Goal: Transaction & Acquisition: Purchase product/service

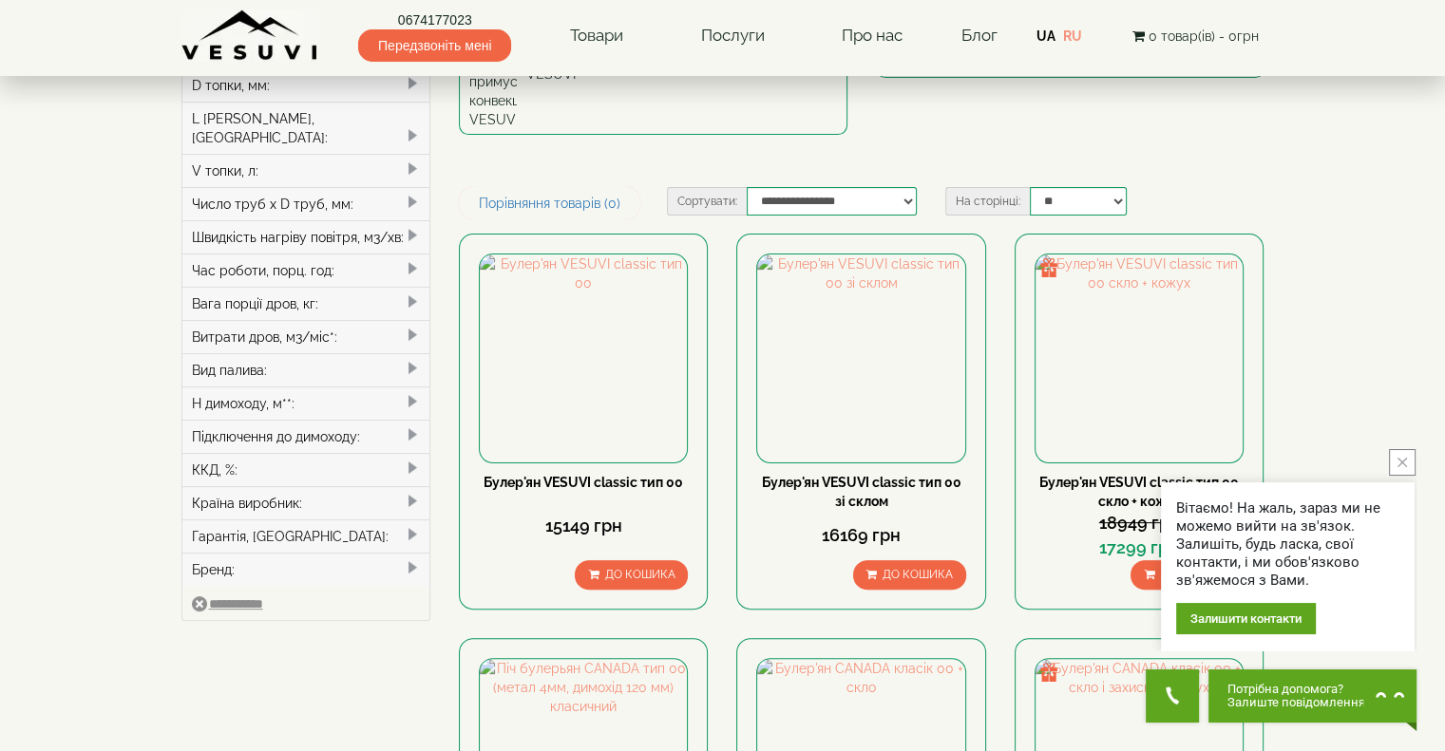
scroll to position [395, 0]
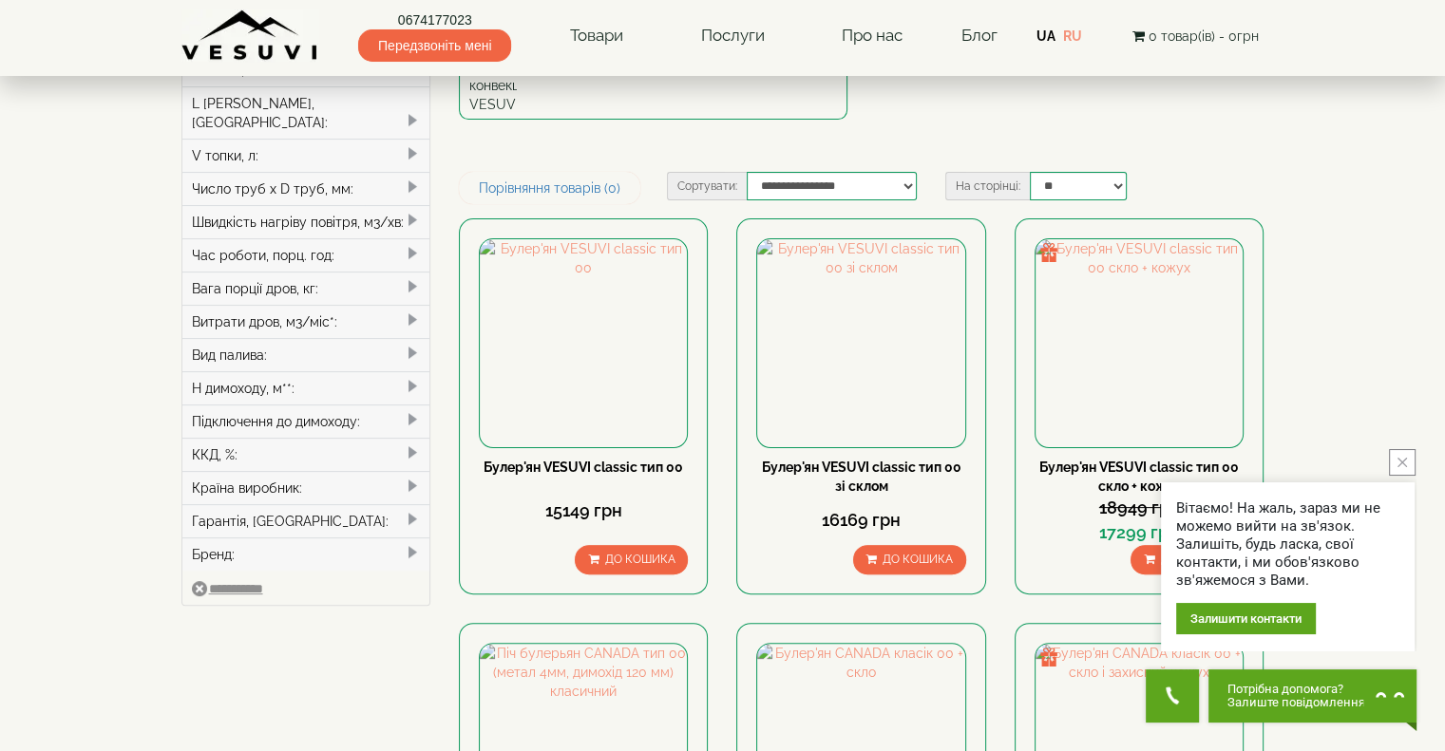
click at [1398, 465] on icon "close button" at bounding box center [1401, 462] width 9 height 9
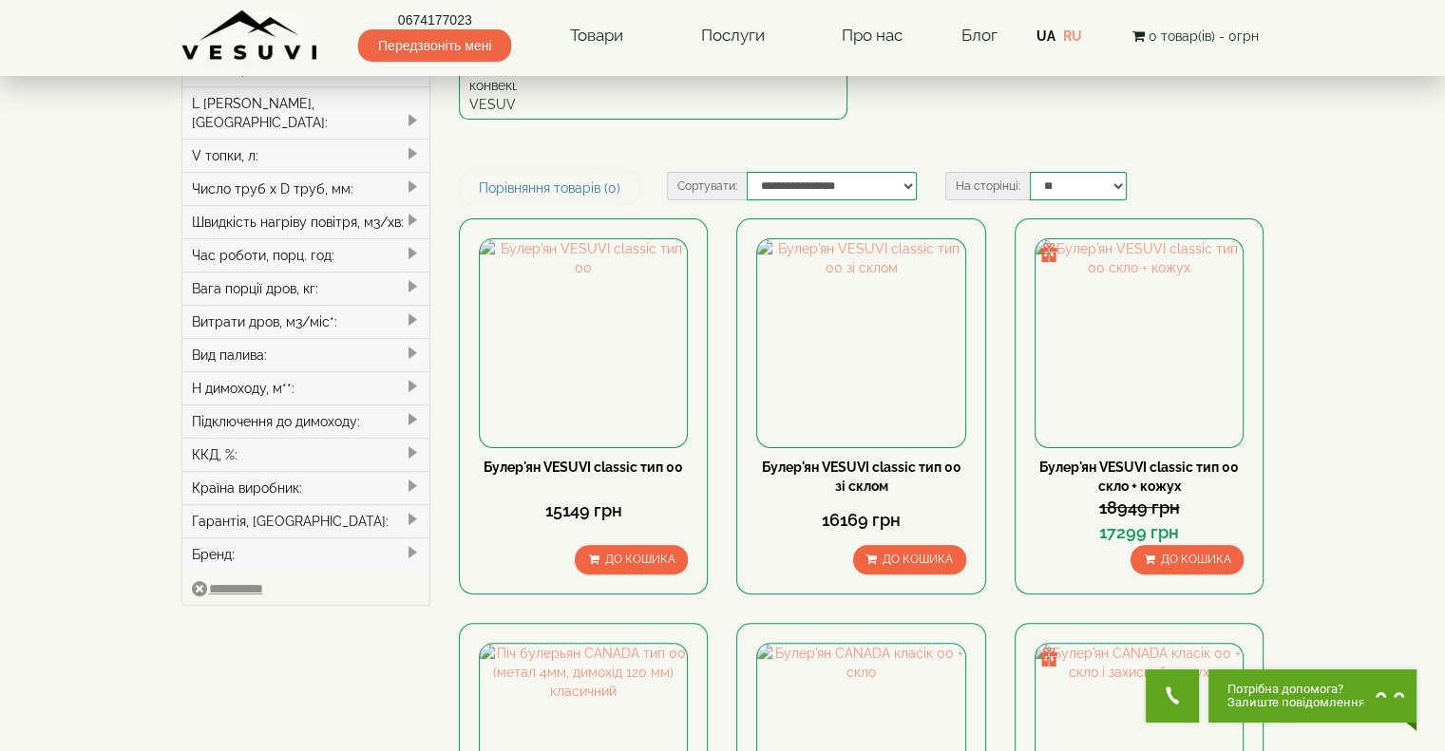
click at [357, 338] on div "Вид палива:" at bounding box center [306, 354] width 248 height 33
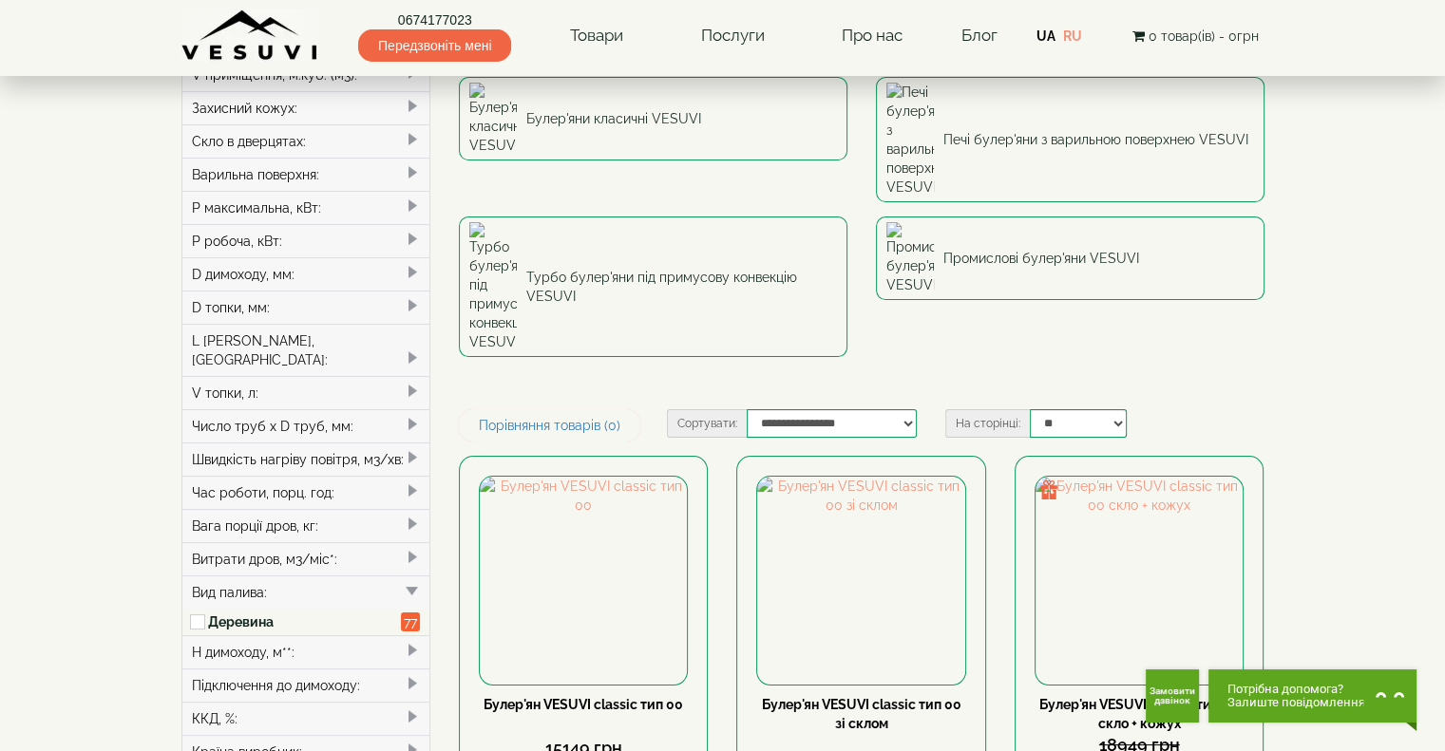
scroll to position [227, 0]
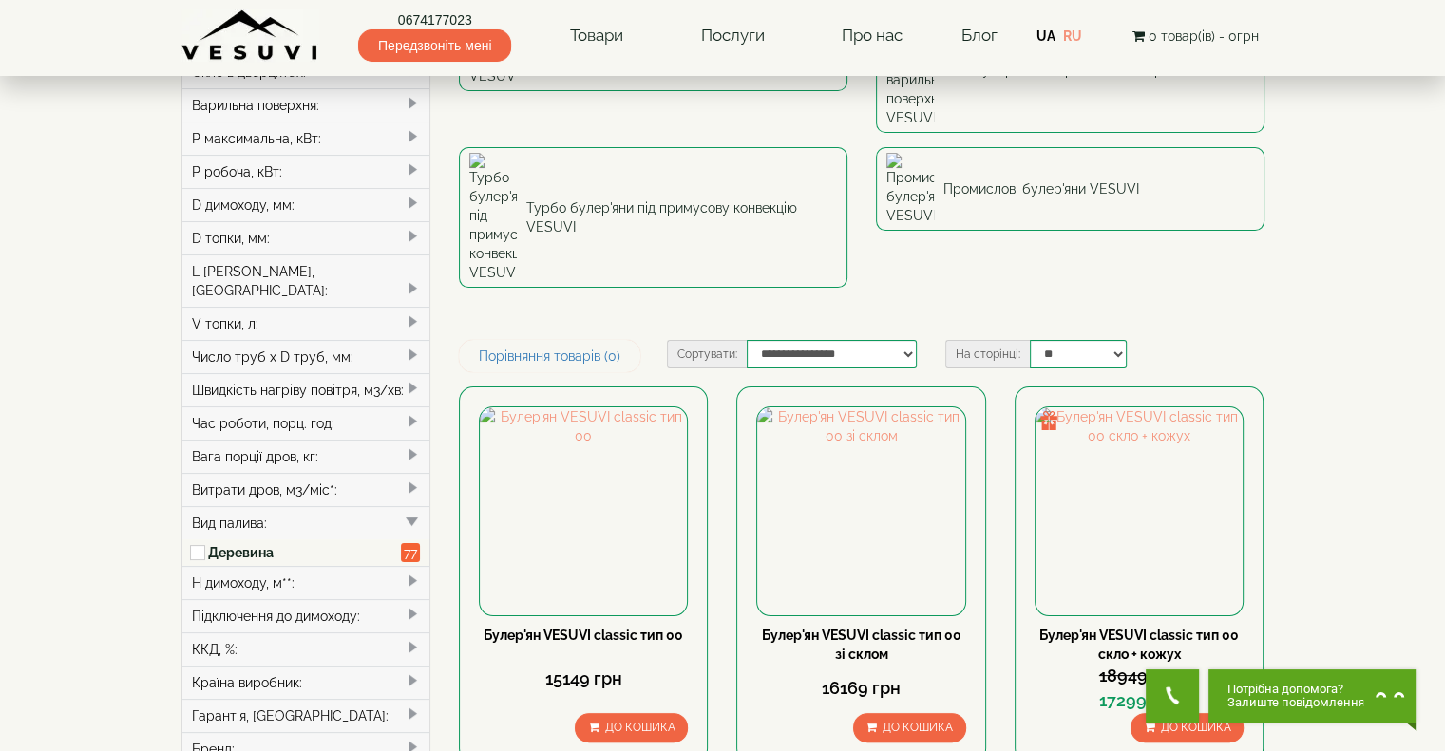
click at [380, 340] on div "Число труб x D труб, мм:" at bounding box center [306, 356] width 248 height 33
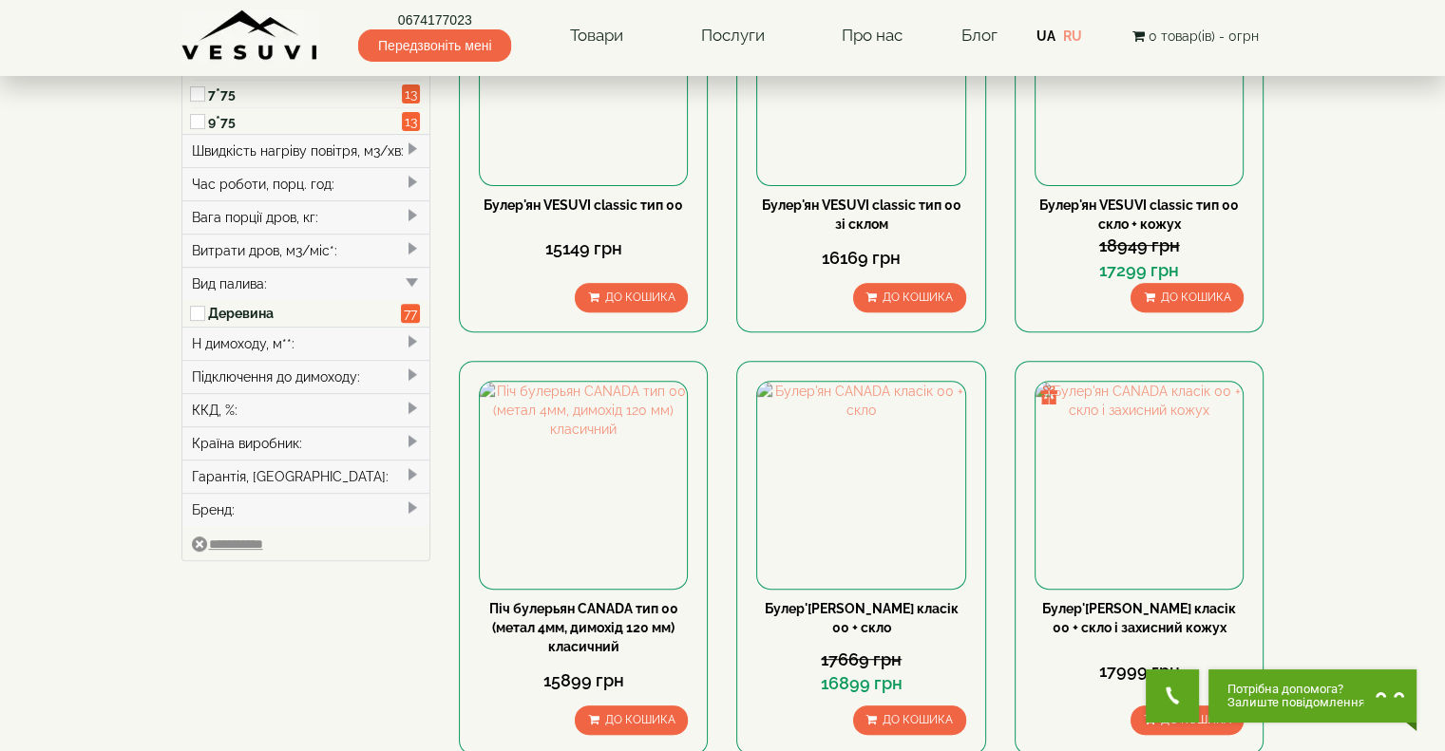
scroll to position [661, 0]
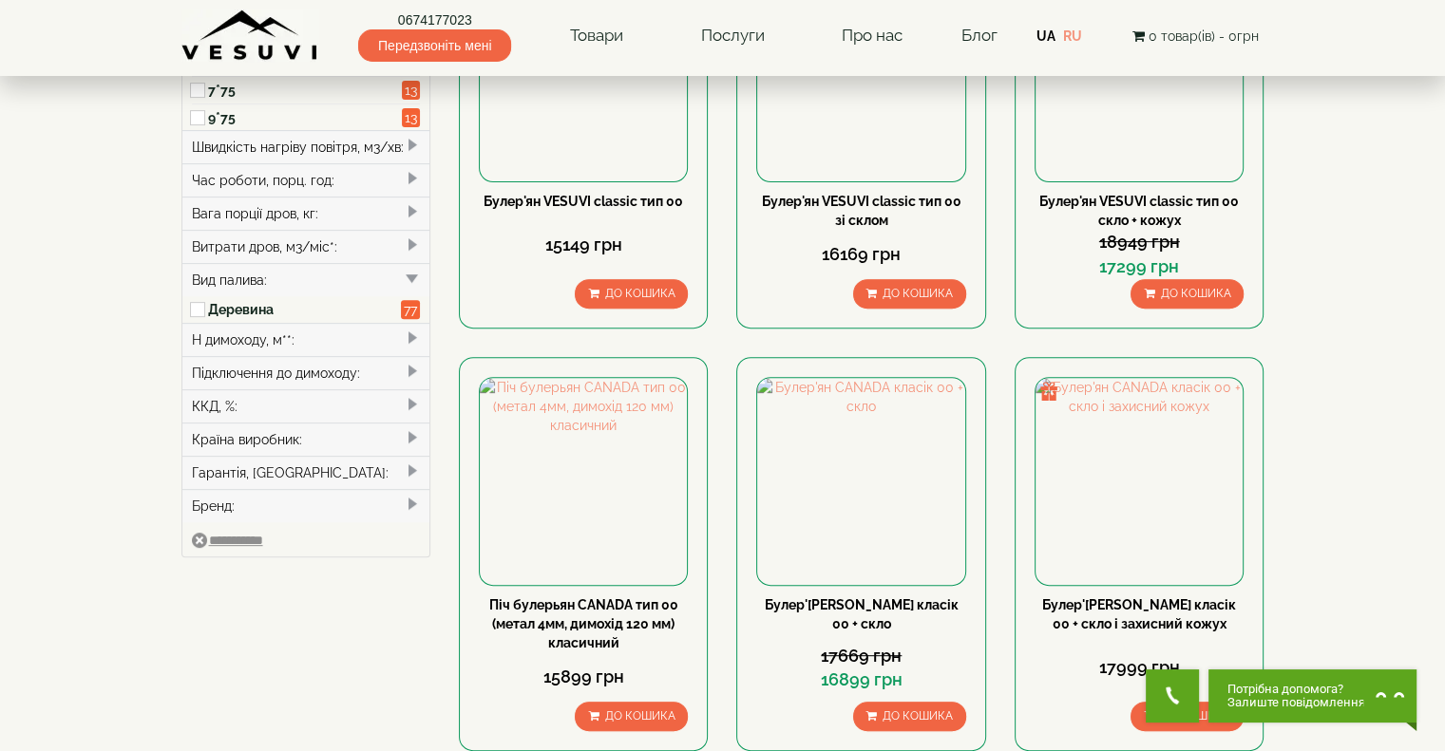
click at [304, 356] on div "Підключення до димоходу:" at bounding box center [306, 372] width 248 height 33
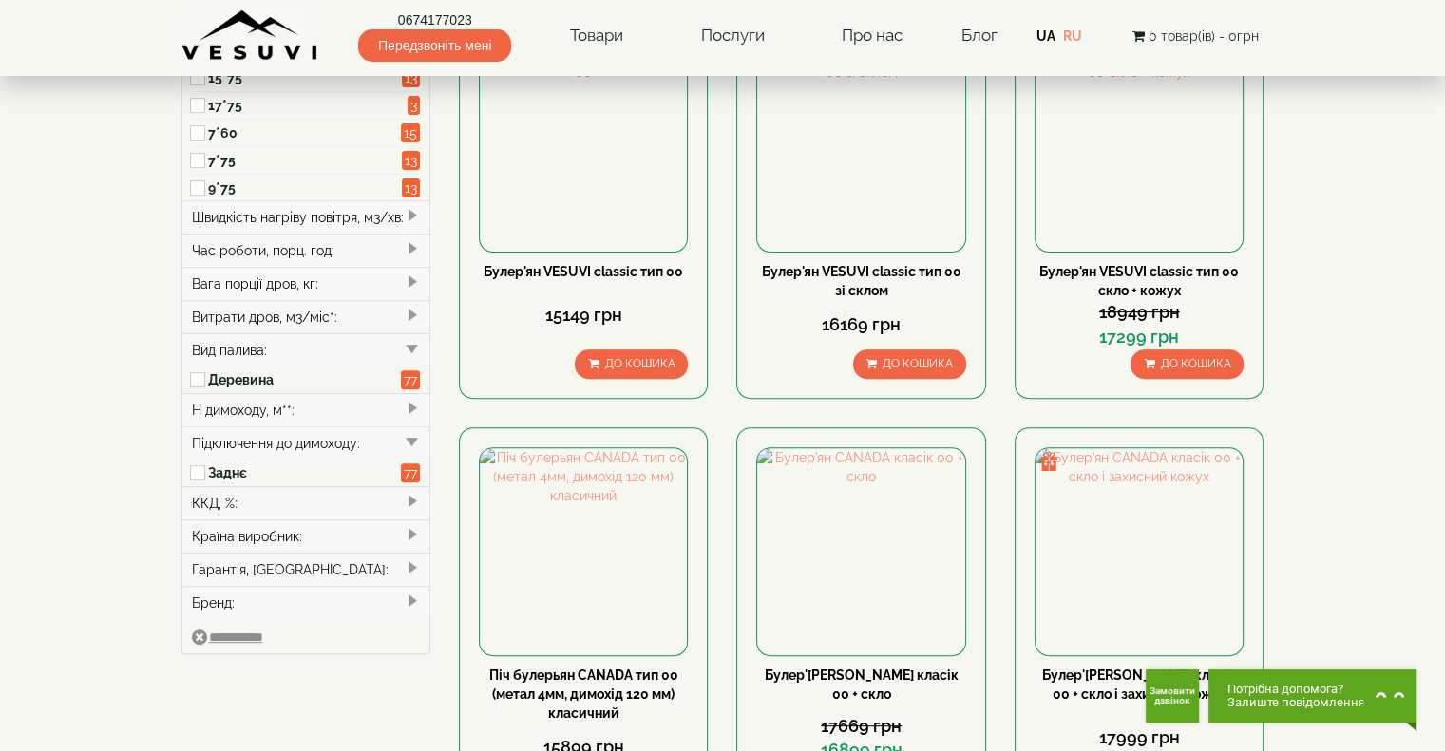
scroll to position [584, 0]
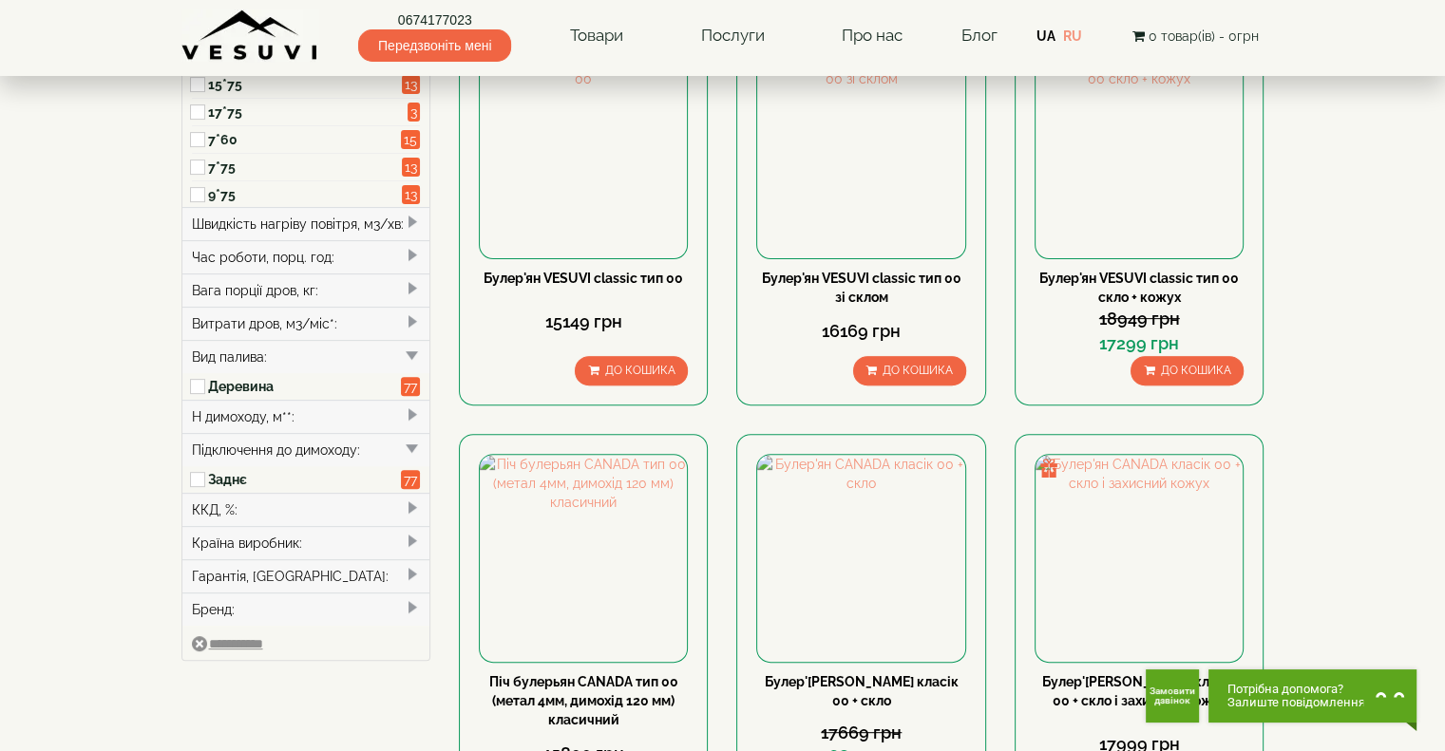
click at [323, 307] on div "Витрати дров, м3/міс*:" at bounding box center [306, 323] width 248 height 33
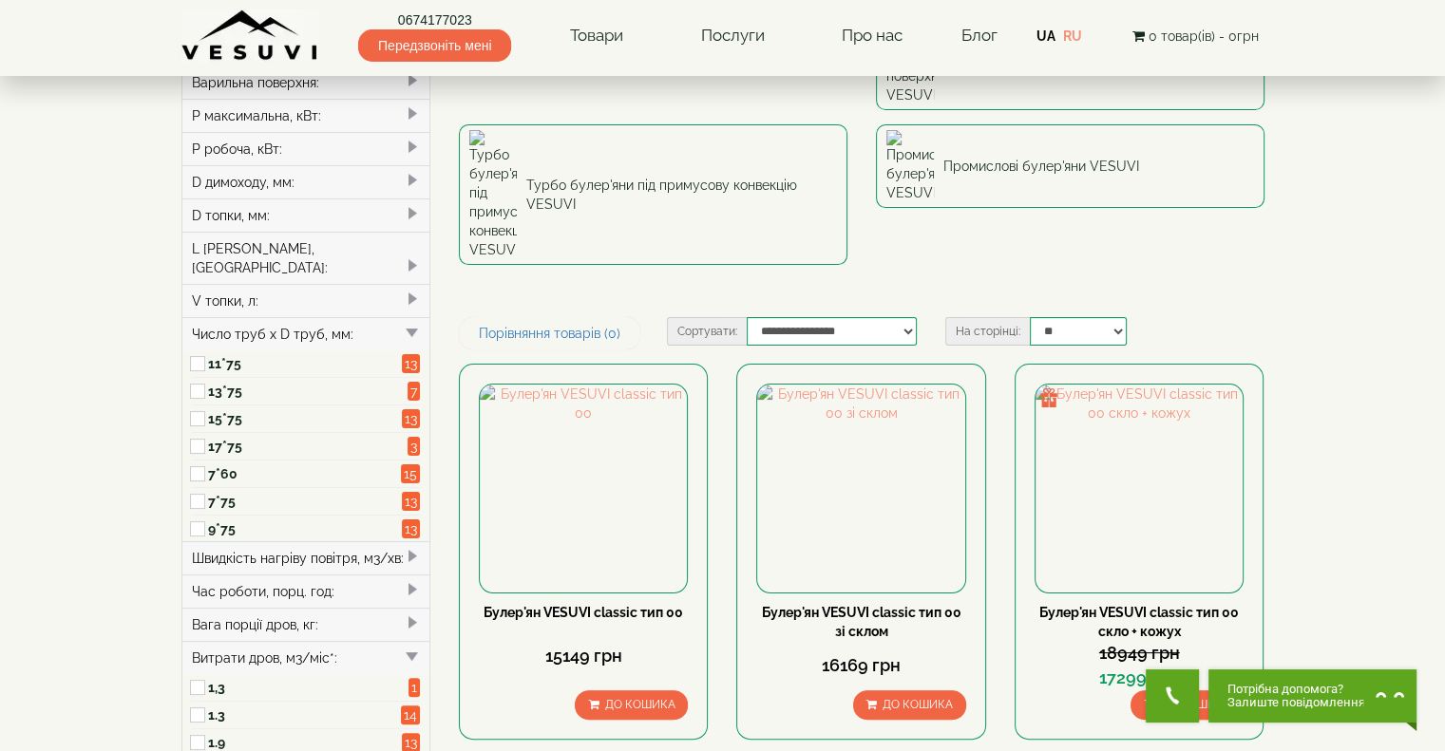
scroll to position [57, 0]
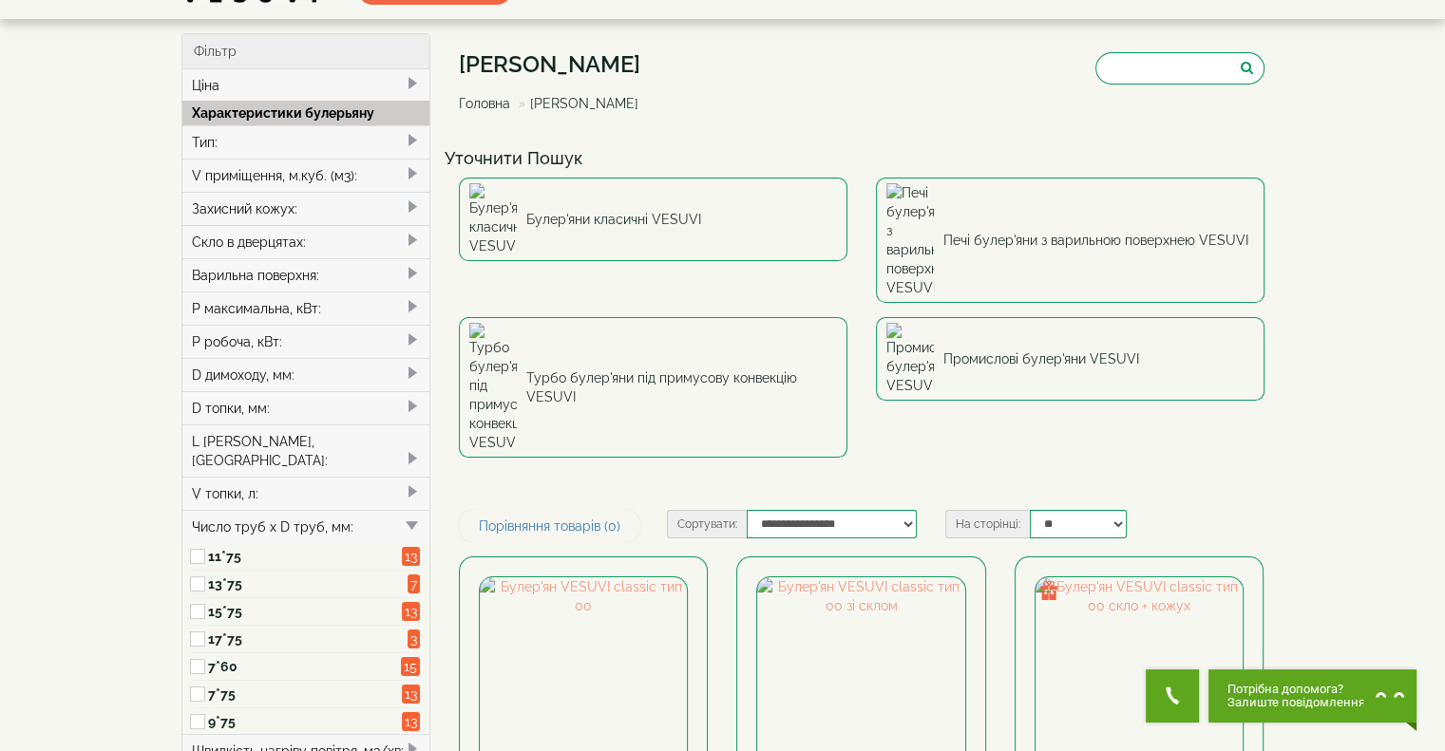
click at [312, 143] on div "Тип:" at bounding box center [306, 141] width 248 height 33
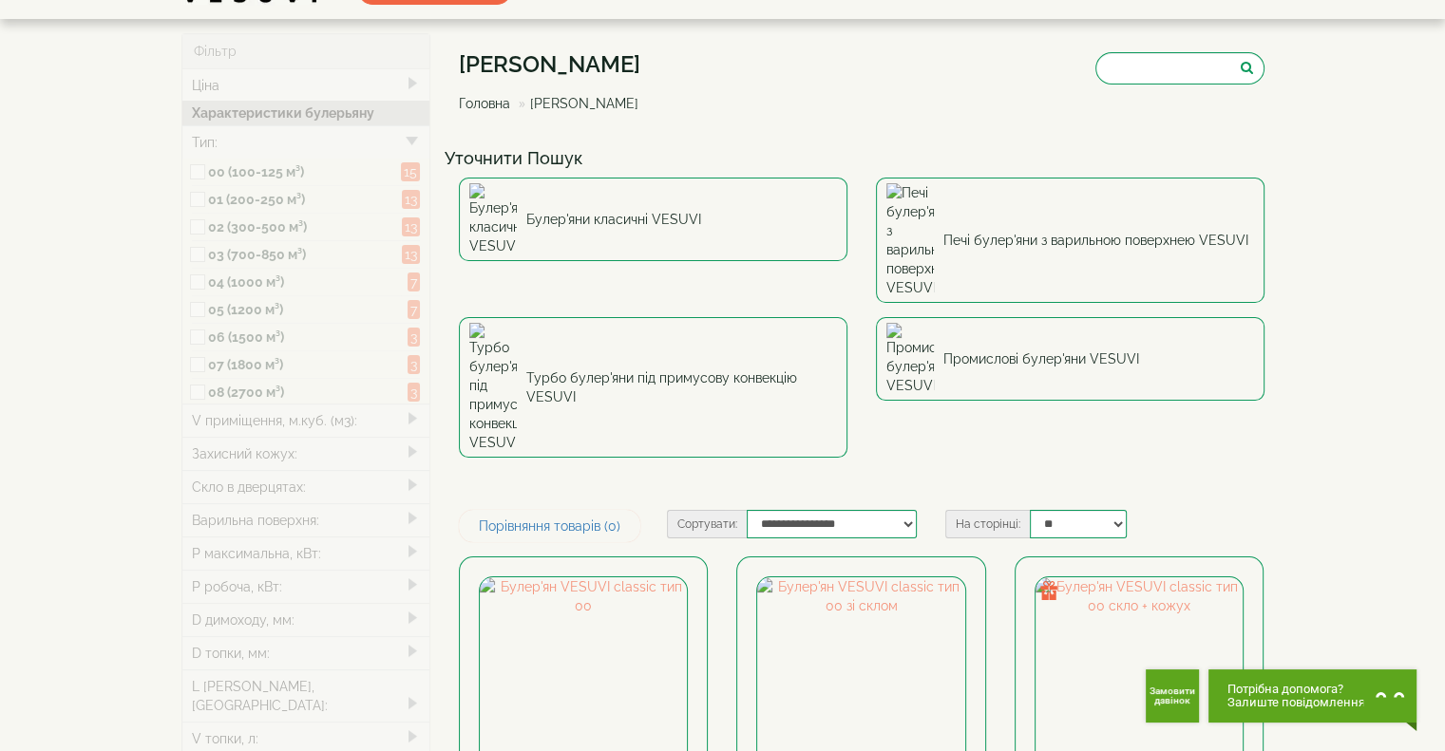
type input "*****"
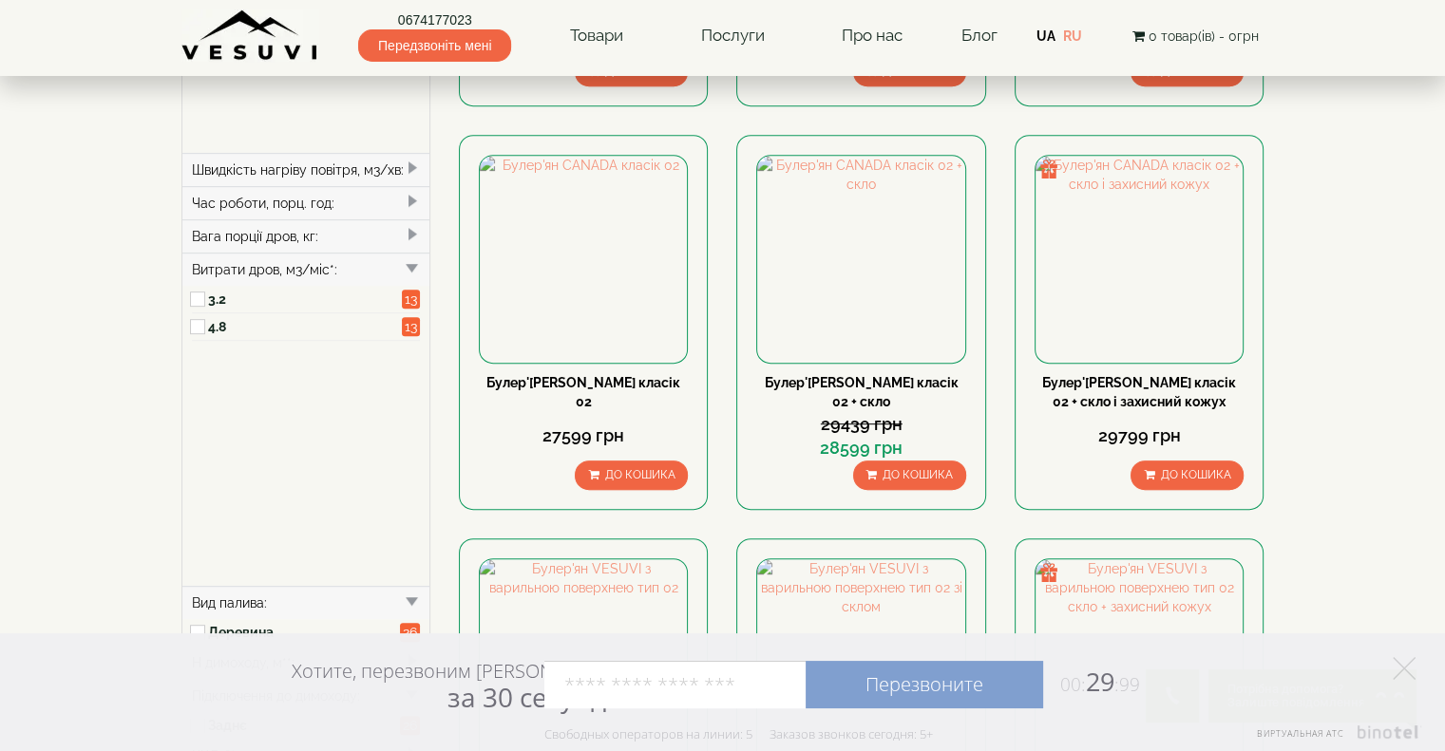
scroll to position [888, 0]
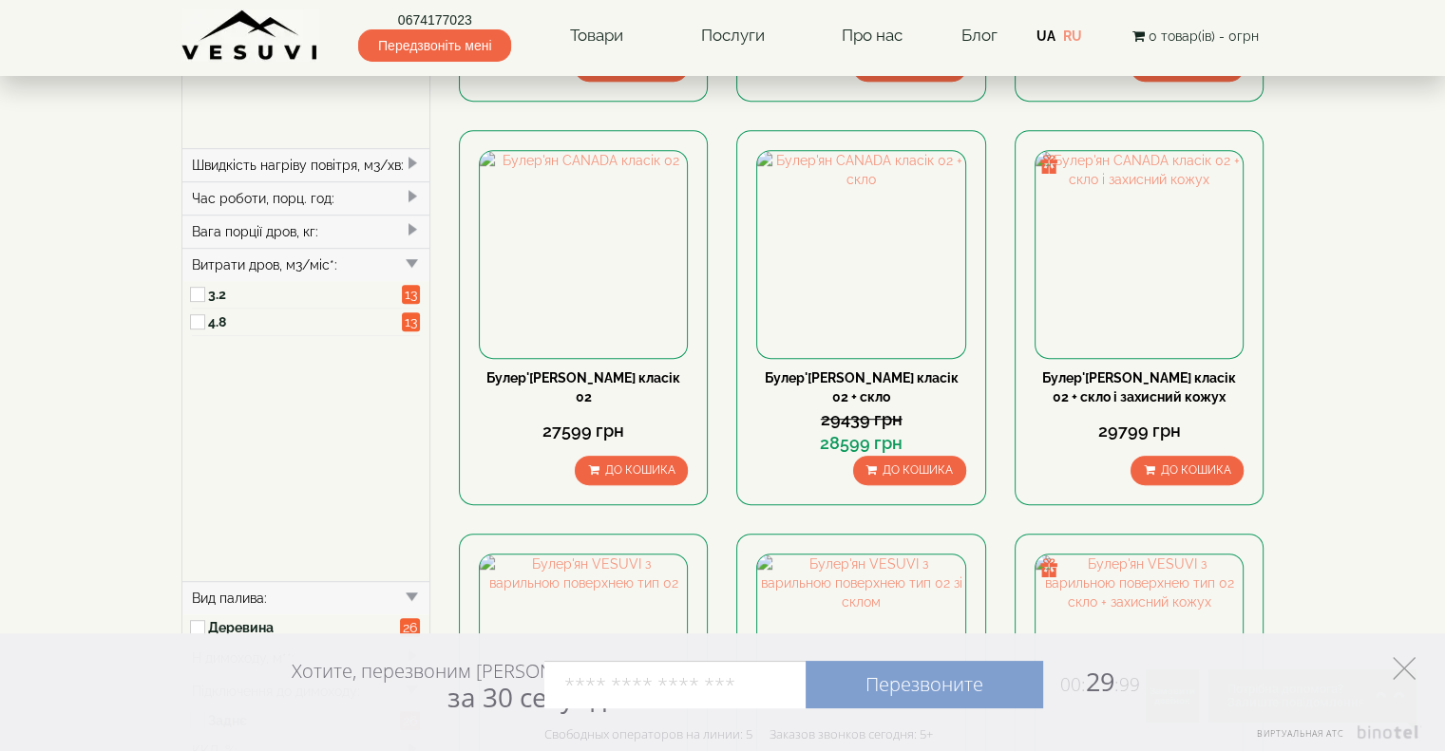
click at [1398, 664] on polygon "Элемент управления" at bounding box center [1404, 668] width 23 height 23
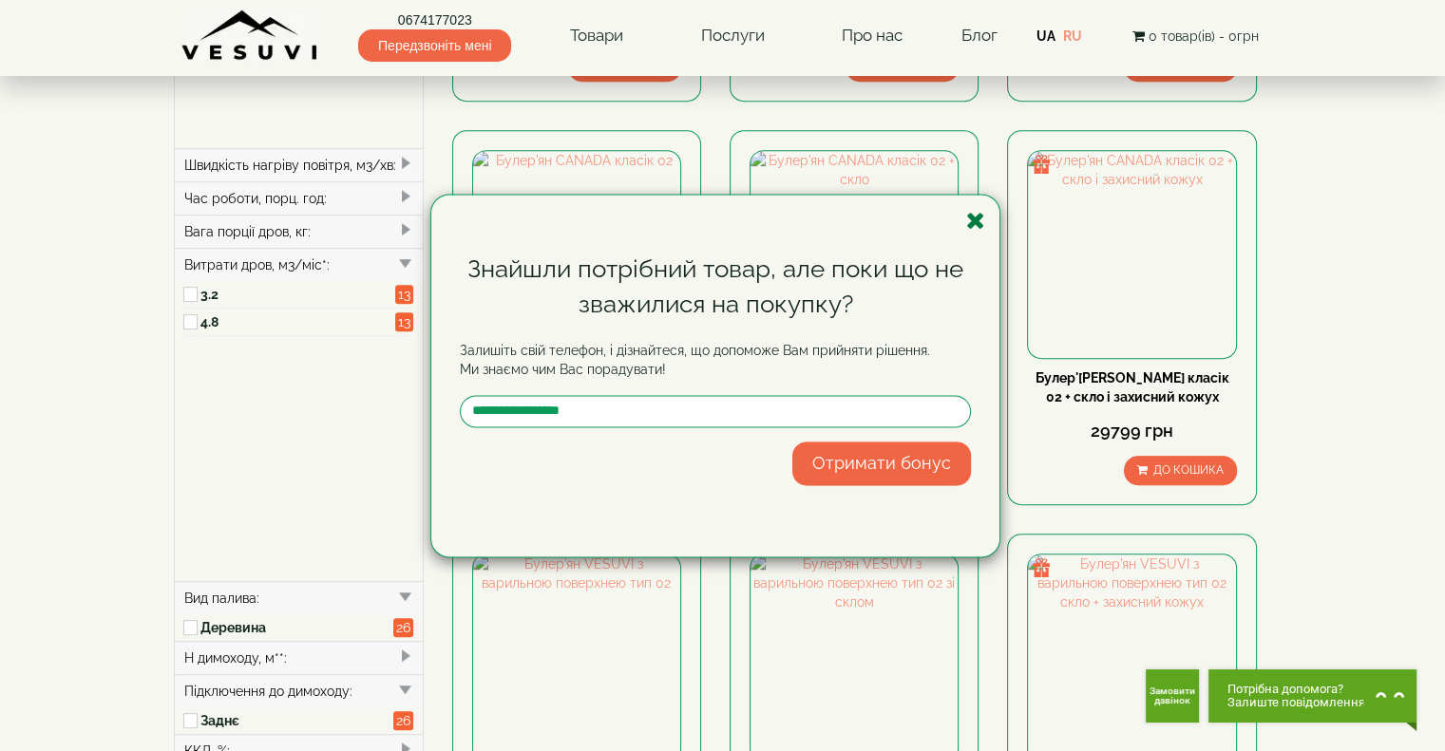
click at [979, 227] on icon "button" at bounding box center [975, 221] width 19 height 24
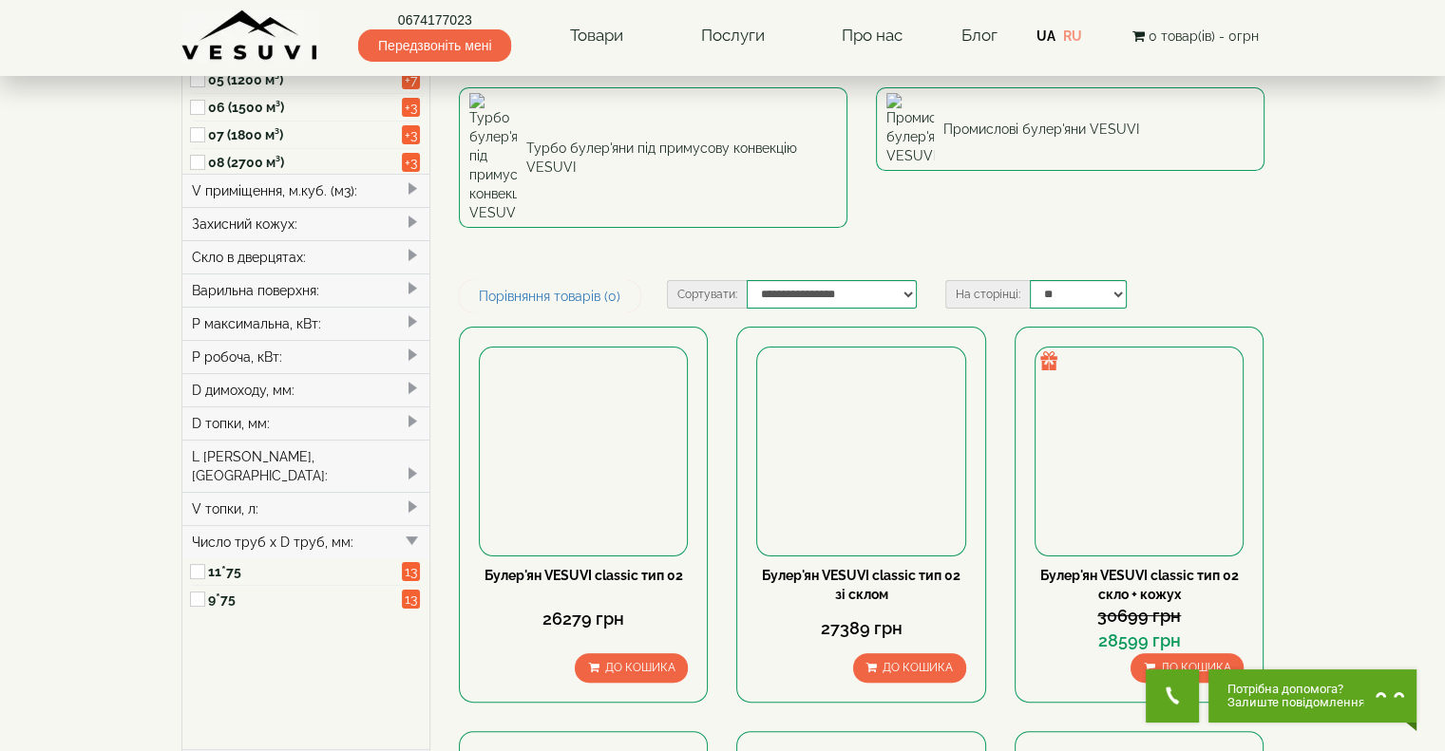
scroll to position [285, 0]
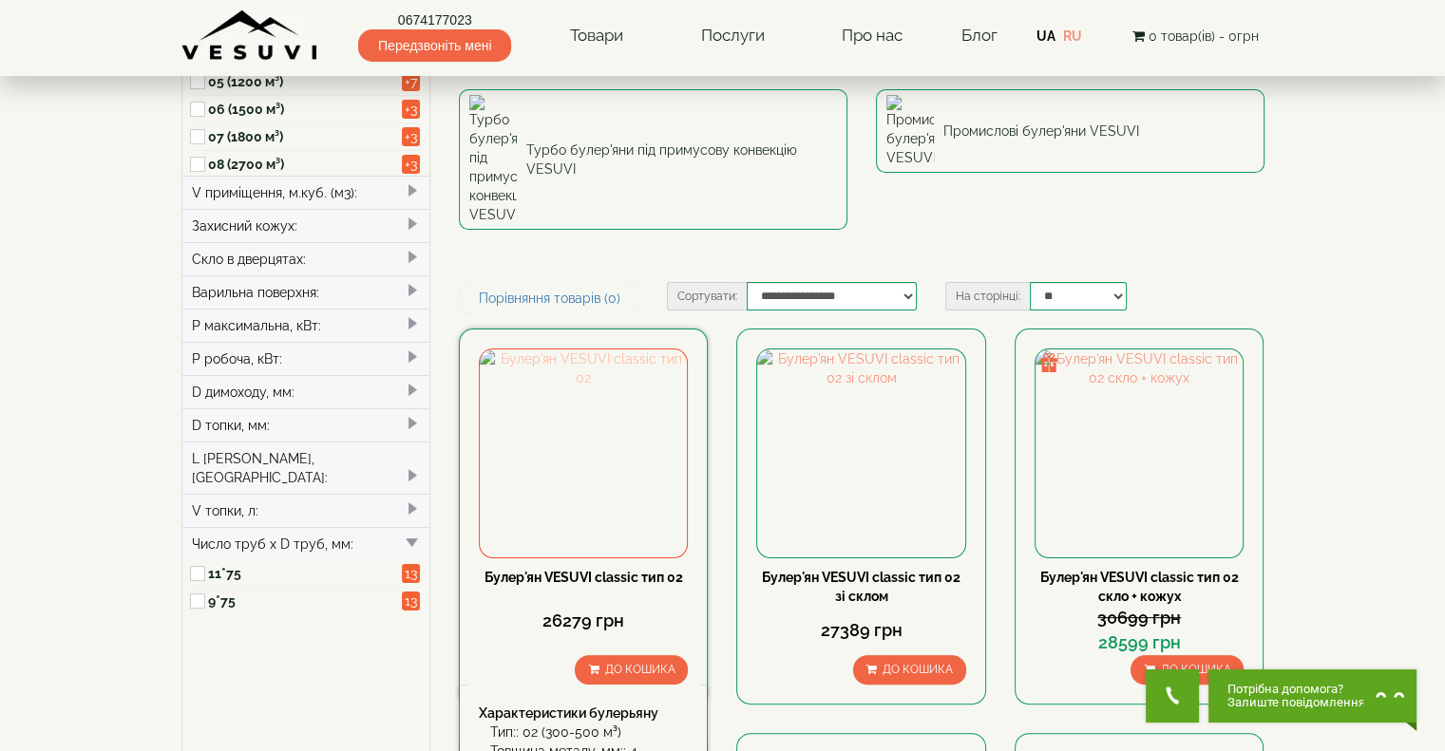
click at [640, 383] on img at bounding box center [583, 453] width 207 height 207
